Goal: Task Accomplishment & Management: Manage account settings

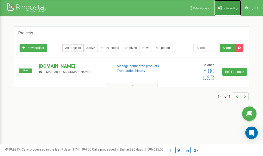
click at [227, 8] on span "Profile settings" at bounding box center [231, 8] width 16 height 3
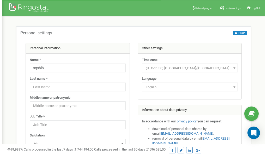
scroll to position [26, 0]
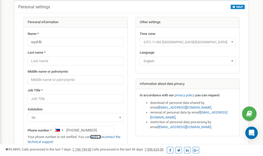
click at [99, 137] on link "verify it" at bounding box center [95, 137] width 11 height 4
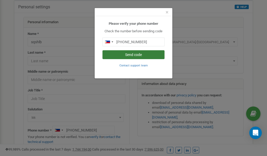
click at [136, 54] on button "Send code" at bounding box center [134, 54] width 62 height 9
